Goal: Transaction & Acquisition: Obtain resource

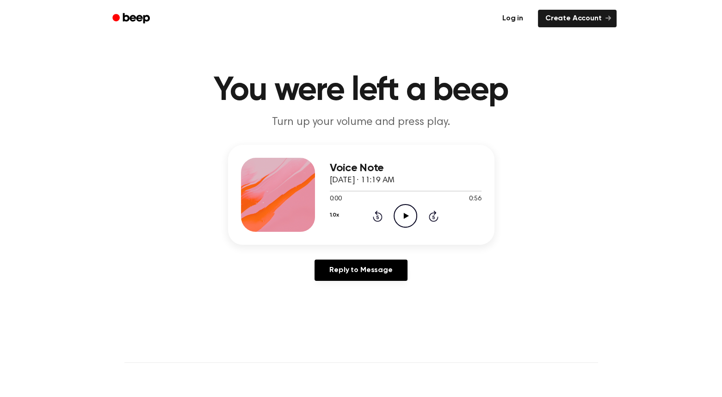
click at [512, 19] on link "Log in" at bounding box center [512, 18] width 39 height 21
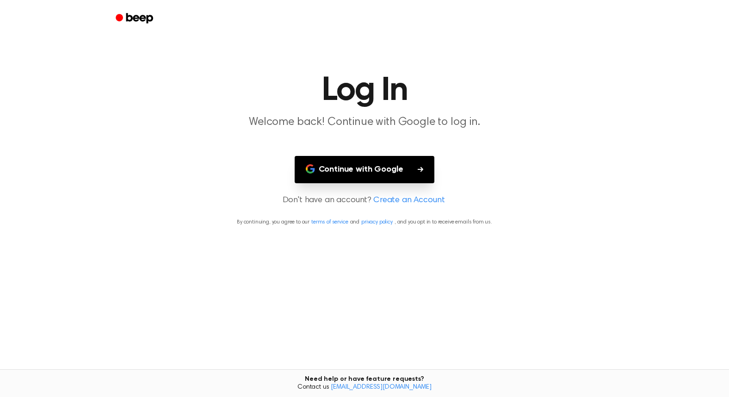
click at [369, 173] on button "Continue with Google" at bounding box center [365, 169] width 140 height 27
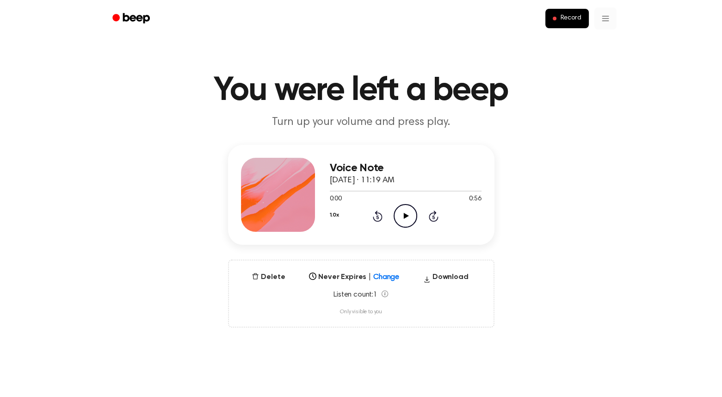
click at [607, 22] on html "Record You were left a beep Turn up your volume and press play. Voice Note [DAT…" at bounding box center [361, 392] width 722 height 785
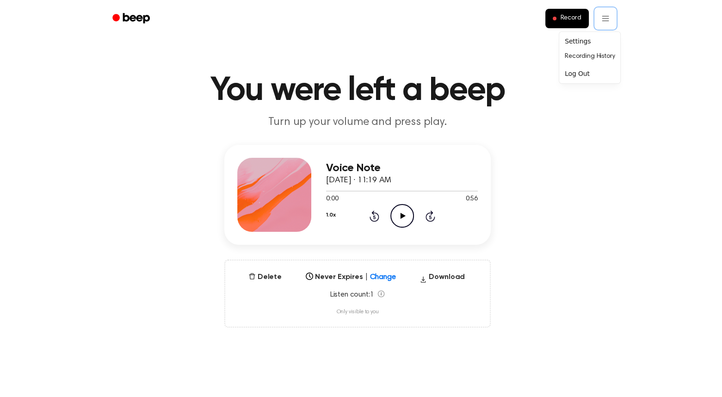
click at [561, 170] on html "Record You were left a beep Turn up your volume and press play. Voice Note [DAT…" at bounding box center [361, 392] width 722 height 785
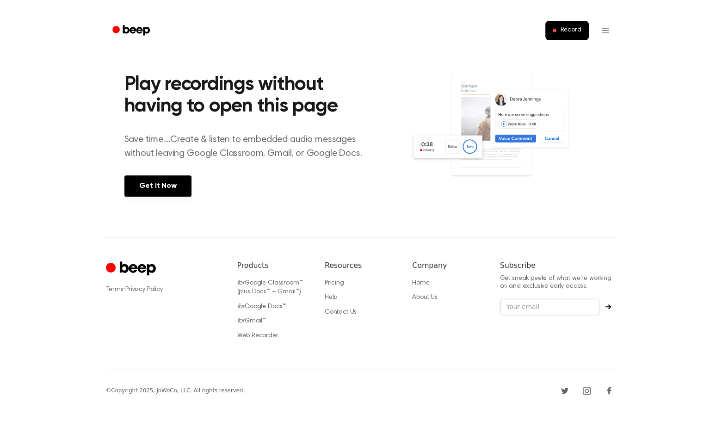
scroll to position [362, 0]
